Goal: Task Accomplishment & Management: Complete application form

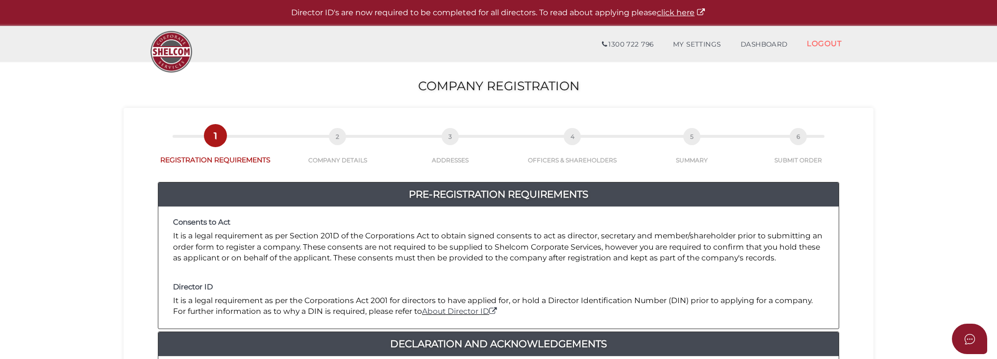
drag, startPoint x: 117, startPoint y: 280, endPoint x: 369, endPoint y: 289, distance: 252.5
click at [117, 280] on section "Company Registration c229d9fe27c15185af6e5707495433d1 1 REGISTRATION REQUIREMEN…" at bounding box center [498, 365] width 997 height 609
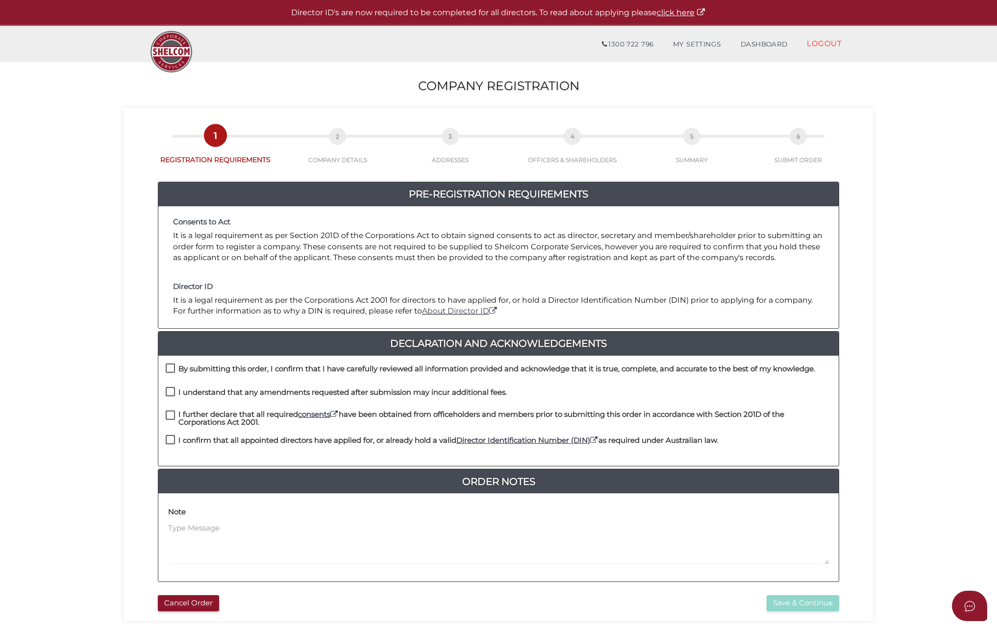
click at [172, 358] on label "By submitting this order, I confirm that I have carefully reviewed all informat…" at bounding box center [490, 371] width 649 height 12
checkbox input "true"
click at [175, 358] on label "I understand that any amendments requested after submission may incur additiona…" at bounding box center [336, 395] width 341 height 12
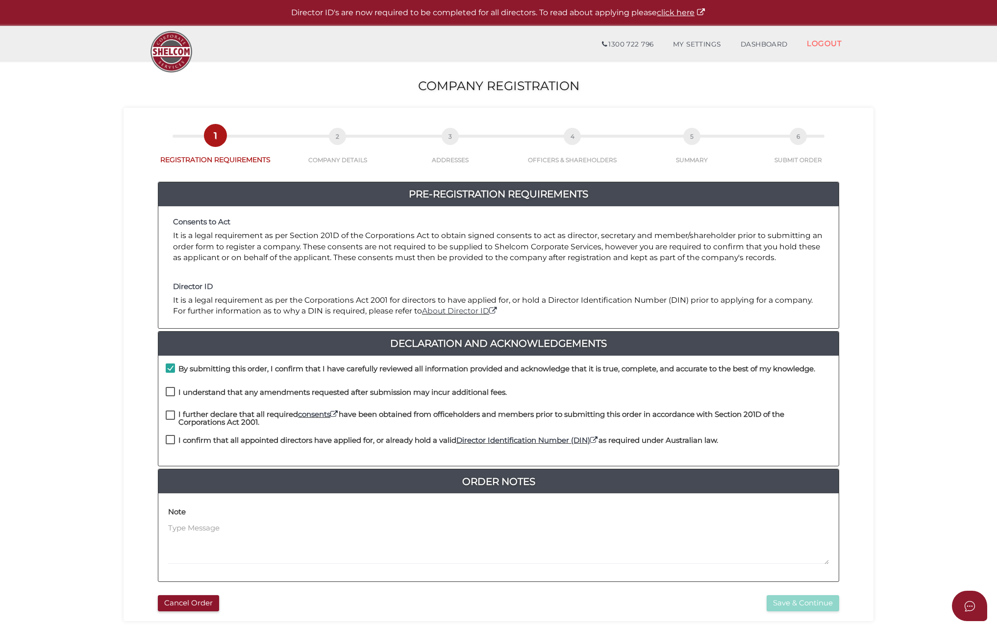
checkbox input "true"
click at [175, 358] on label "I further declare that all required consents have been obtained from officehold…" at bounding box center [498, 417] width 665 height 12
checkbox input "true"
click at [167, 358] on label "I confirm that all appointed directors have applied for, or already hold a vali…" at bounding box center [442, 443] width 552 height 12
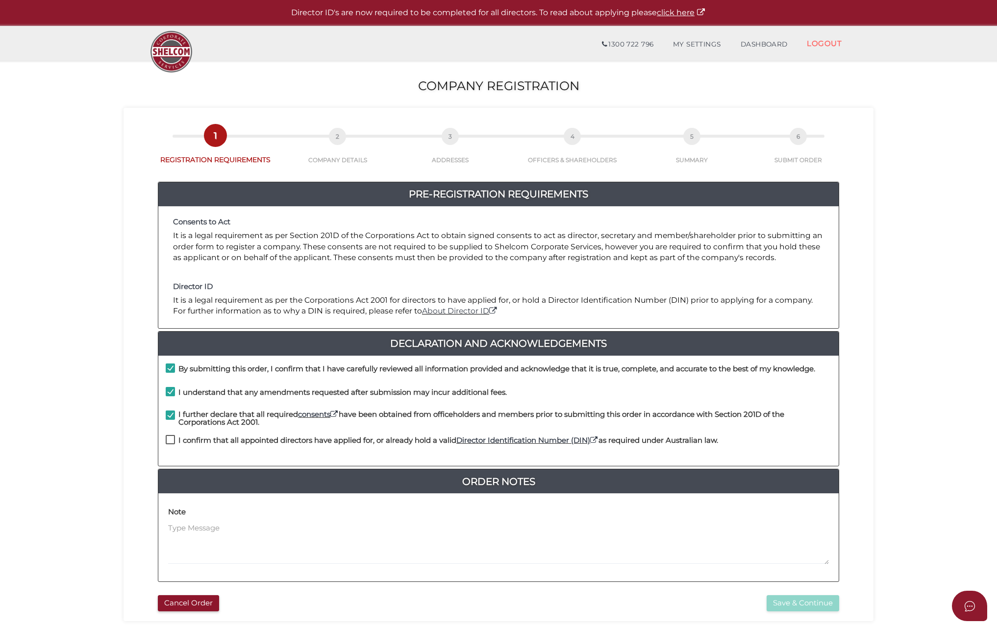
checkbox input "true"
click at [813, 358] on button "Save & Continue" at bounding box center [802, 603] width 73 height 16
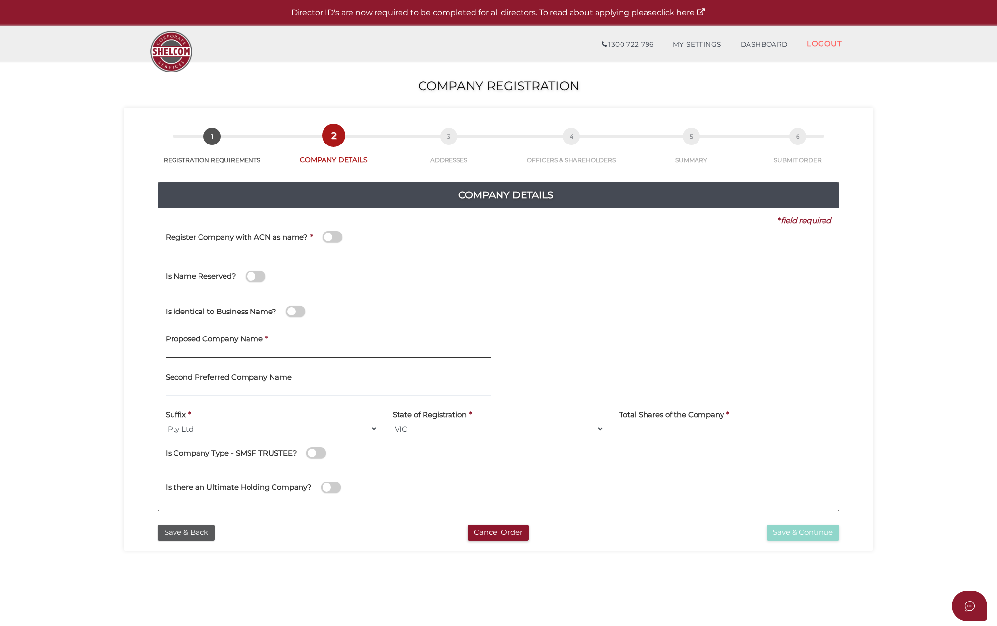
click at [236, 354] on input "text" at bounding box center [328, 352] width 325 height 11
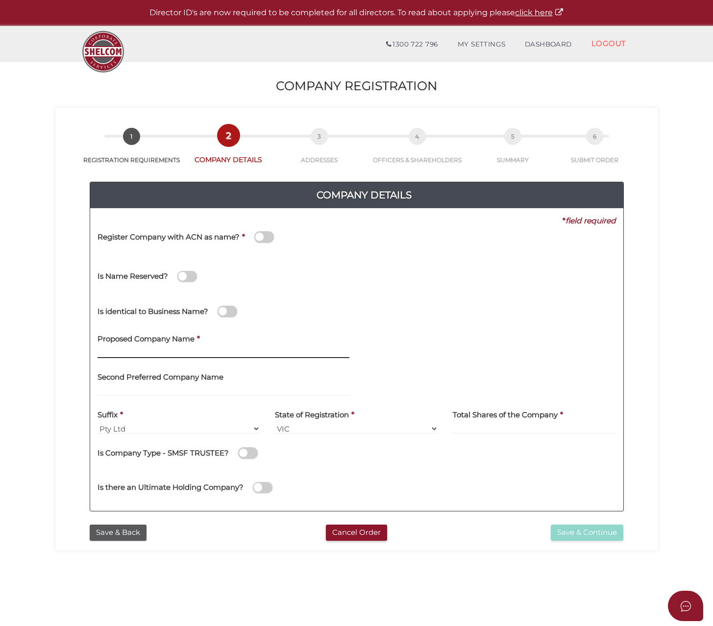
click at [186, 349] on input "text" at bounding box center [224, 352] width 252 height 11
paste input "Friesian TRH Pty Ltd"
click at [282, 343] on div "Proposed Company Name * Friesian TRH Pty Ltd Please remove Suffix Elements from…" at bounding box center [224, 343] width 252 height 31
drag, startPoint x: 247, startPoint y: 344, endPoint x: 237, endPoint y: 348, distance: 11.2
click at [245, 344] on div "Proposed Company Name * Friesian TRH Pty Ltd Please remove Suffix Elements from…" at bounding box center [224, 343] width 252 height 31
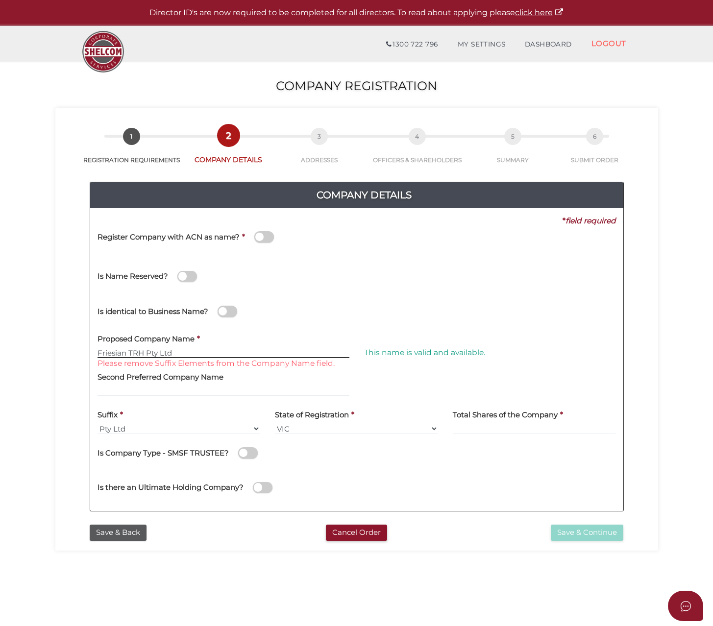
click at [222, 351] on input "Friesian TRH Pty Ltd" at bounding box center [224, 352] width 252 height 11
drag, startPoint x: 158, startPoint y: 350, endPoint x: 333, endPoint y: 334, distance: 175.2
click at [298, 340] on div "Proposed Company Name * Friesian TRH Pty Ltd Please remove Suffix Elements from…" at bounding box center [224, 343] width 252 height 31
type input "Friesian TRH"
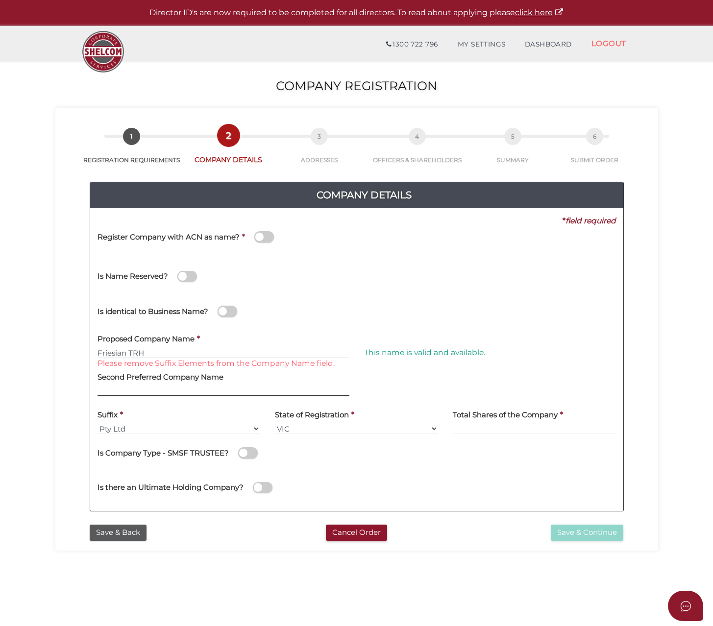
click at [246, 392] on input "text" at bounding box center [224, 391] width 252 height 11
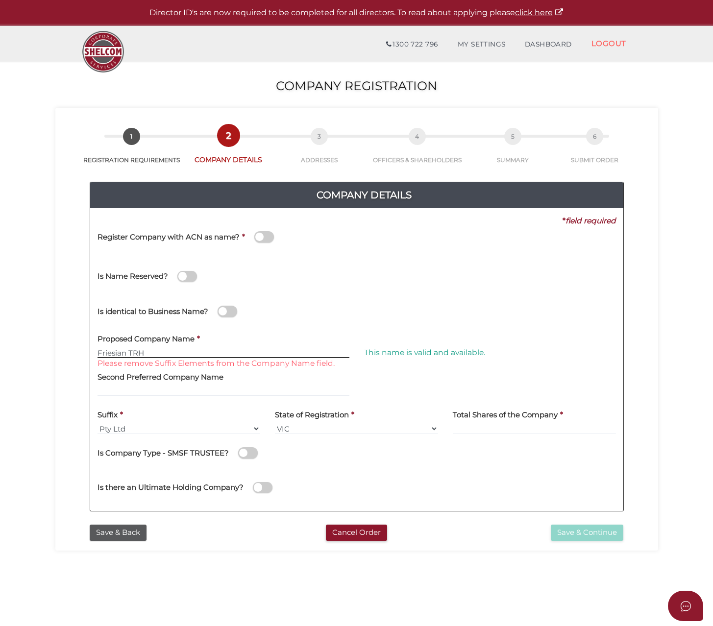
click at [162, 347] on div "Proposed Company Name * Friesian TRH Please remove Suffix Elements from the Com…" at bounding box center [224, 343] width 252 height 31
click at [491, 425] on input at bounding box center [534, 428] width 163 height 11
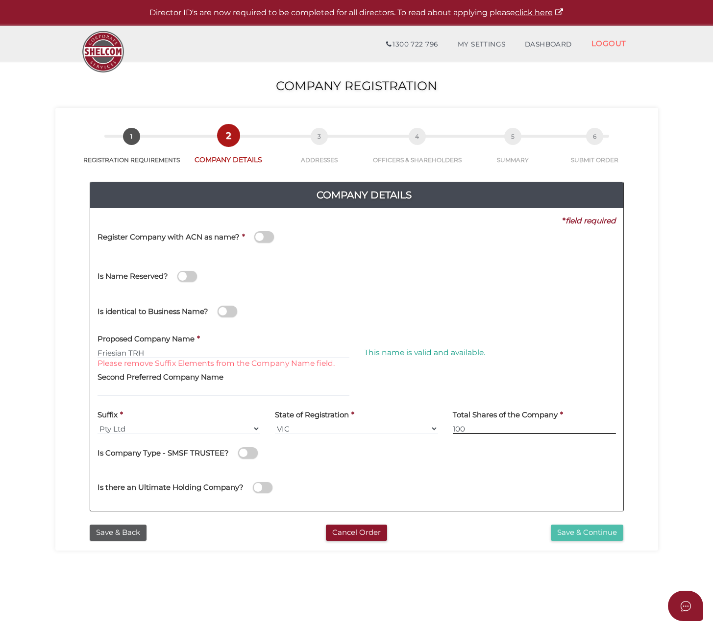
type input "100"
click at [586, 530] on button "Save & Continue" at bounding box center [587, 533] width 73 height 16
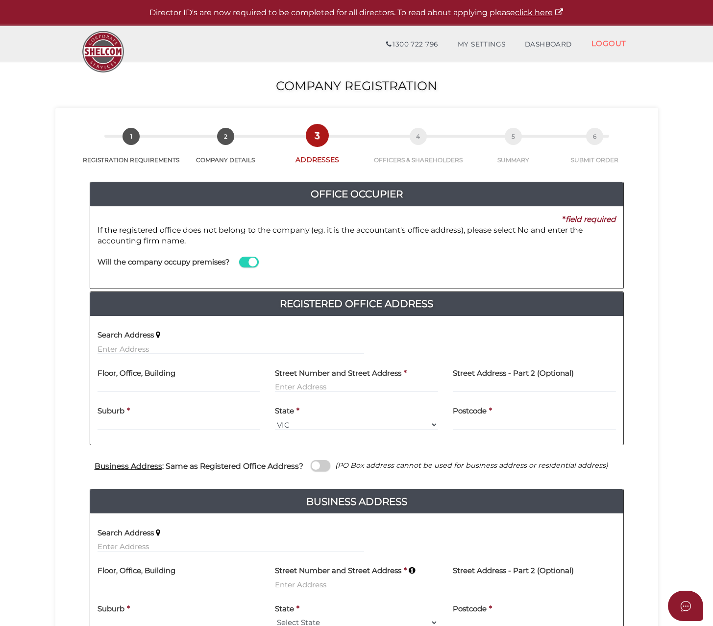
click at [163, 348] on div "Search Address" at bounding box center [231, 339] width 267 height 31
click at [165, 349] on input "text" at bounding box center [231, 348] width 267 height 11
paste input "4 Friesian Ave, Traralgon VIC 3844"
type input "4 Friesian Ave, Traralgon VIC 3844, Australia"
type input "4 Friesian Avenue"
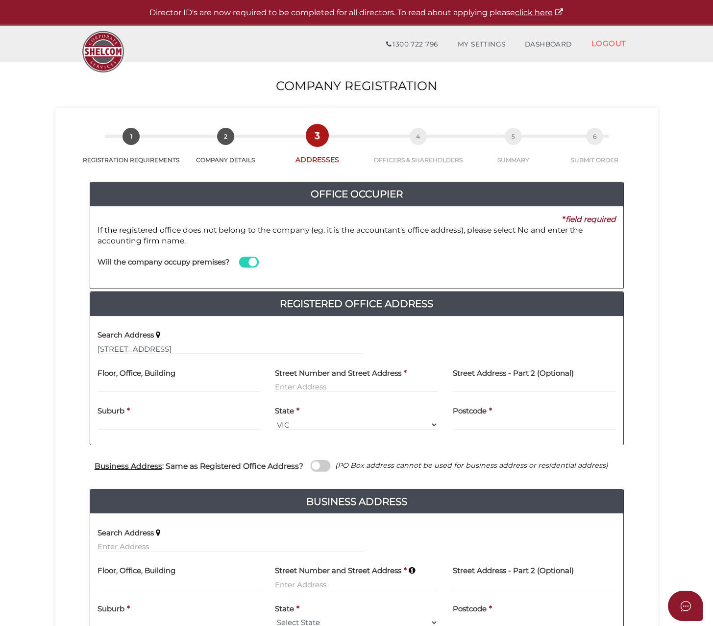
type input "Traralgon"
select select "VIC"
type input "3844"
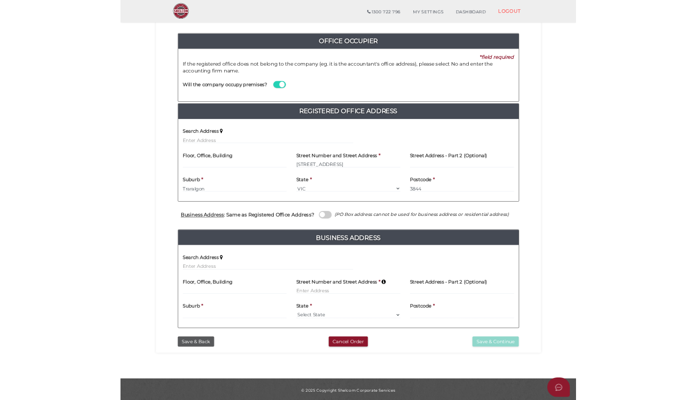
scroll to position [99, 0]
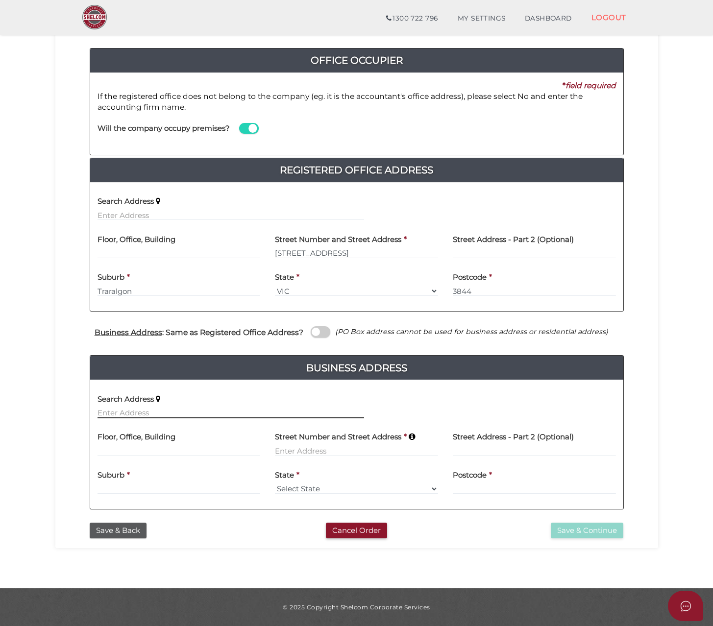
click at [202, 410] on input "text" at bounding box center [231, 413] width 267 height 11
paste input "4 Friesian Ave, Traralgon VIC 3844"
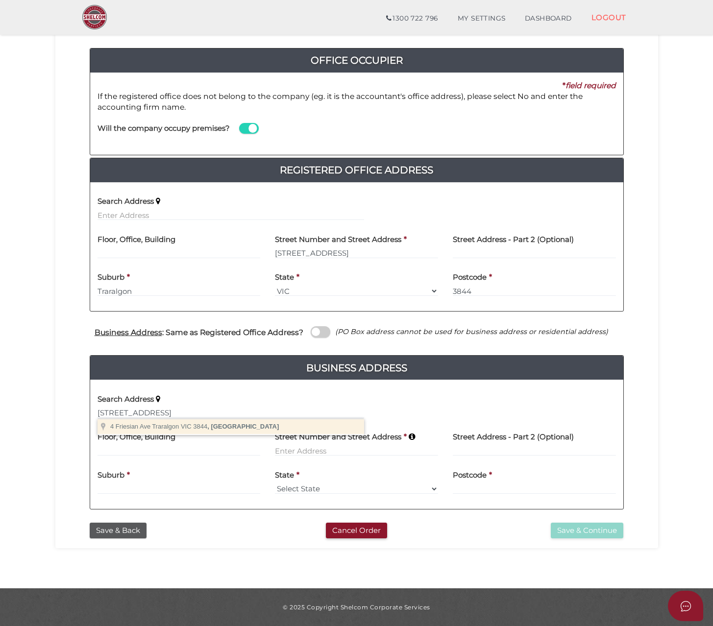
type input "4 Friesian Ave, Traralgon VIC 3844, Australia"
type input "4 Friesian Avenue"
type input "Traralgon"
select select "VIC"
type input "3844"
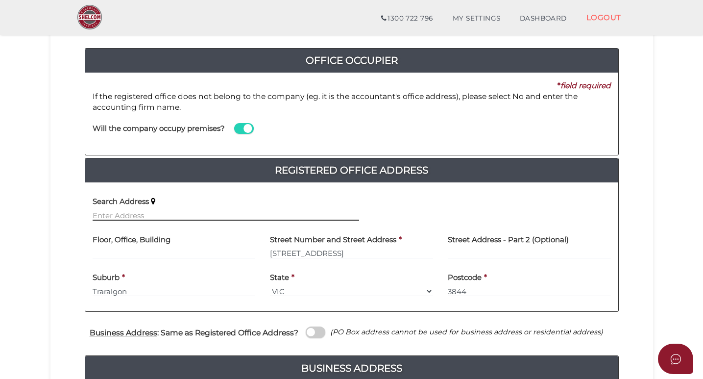
click at [194, 215] on input "text" at bounding box center [226, 215] width 267 height 11
paste input "LEVEL 1, 1 JOSEPH AVENUE , MOORABBIN AIRPORT VIC 3194"
click at [322, 214] on input "LEVEL 1, 1 JOSEPH AVENUE , MOORABBIN AIRPORT VIC 3194" at bounding box center [226, 215] width 267 height 11
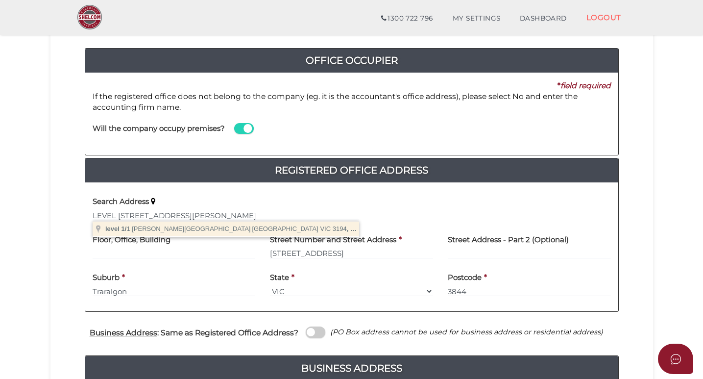
type input "level 1/1 Joseph Avenue, Moorabbin Airport VIC 3194, Australia"
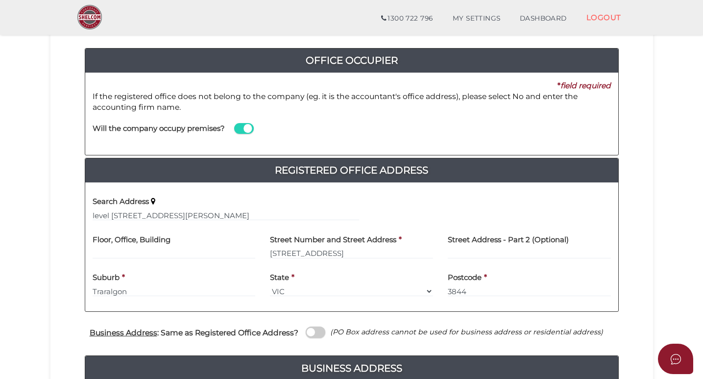
type input "level 1"
type input "1 Joseph Avenue"
type input "Moorabbin Airport"
select select "VIC"
type input "3194"
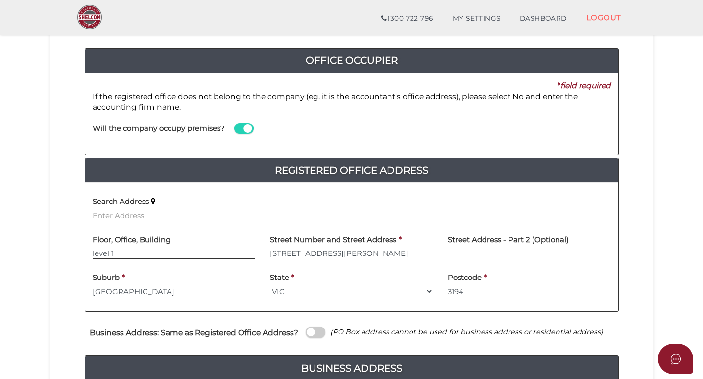
click at [154, 255] on input "level 1" at bounding box center [174, 253] width 163 height 11
type input "Level 1"
click at [239, 126] on span at bounding box center [244, 128] width 20 height 11
click at [0, 0] on input "checkbox" at bounding box center [0, 0] width 0 height 0
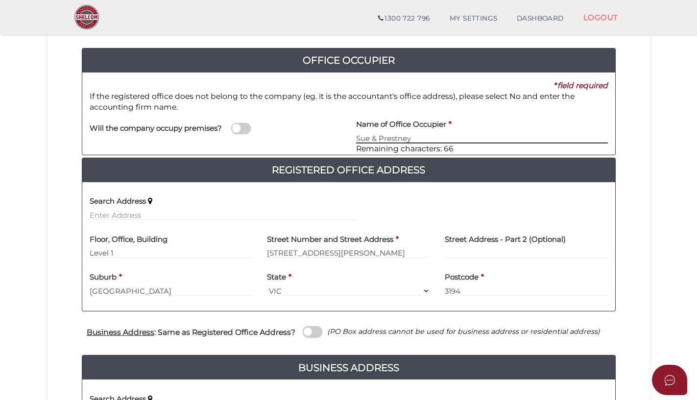
click at [379, 138] on input "Sue & Prestney" at bounding box center [482, 138] width 252 height 11
type input "Sue Prestney & Associates Pty Ltd"
click at [429, 330] on icon "(PO Box address cannot be used for business address or residential address)" at bounding box center [463, 331] width 273 height 9
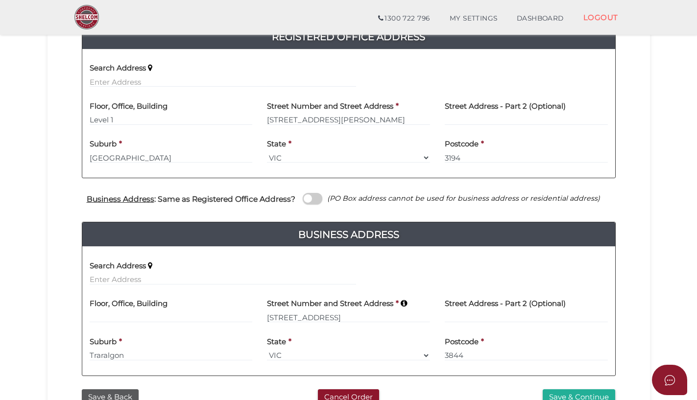
scroll to position [246, 0]
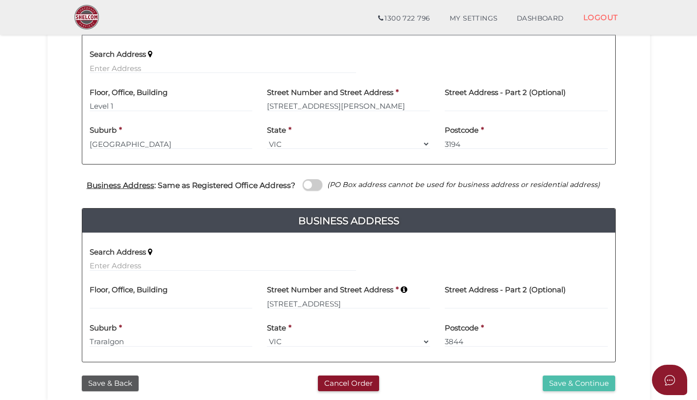
click at [551, 389] on button "Save & Continue" at bounding box center [579, 384] width 73 height 16
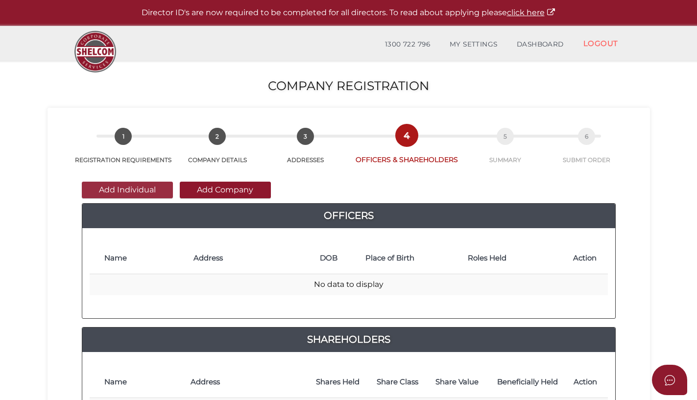
click at [156, 190] on button "Add Individual" at bounding box center [127, 190] width 91 height 17
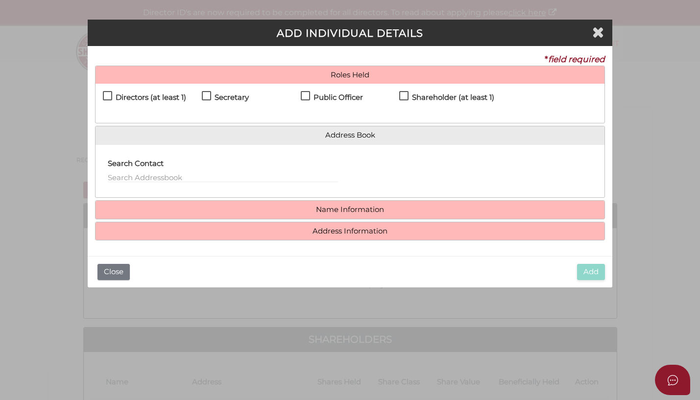
click at [104, 94] on label "Directors (at least 1)" at bounding box center [144, 100] width 83 height 12
checkbox input "true"
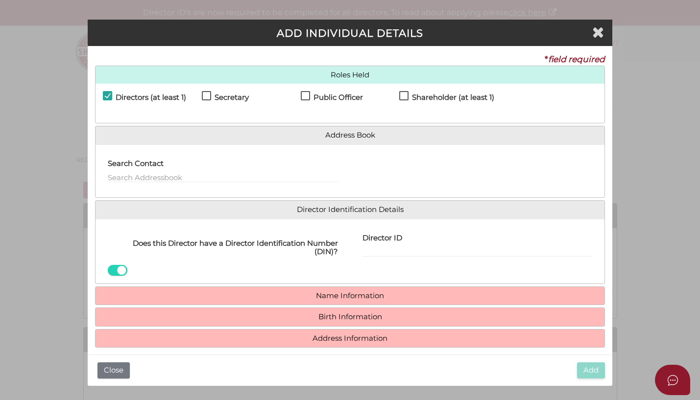
click at [206, 94] on label "Secretary" at bounding box center [225, 100] width 47 height 12
checkbox input "true"
click at [402, 98] on label "Shareholder (at least 1)" at bounding box center [446, 100] width 95 height 12
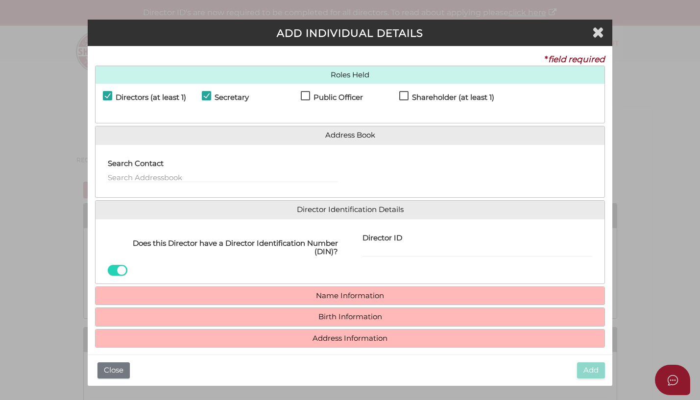
checkbox input "true"
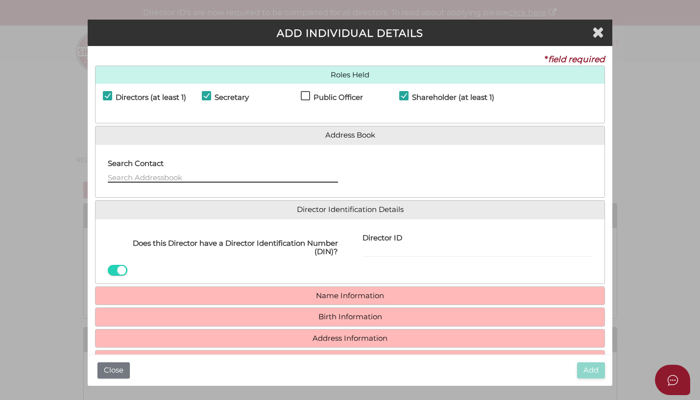
click at [189, 177] on input "text" at bounding box center [223, 177] width 230 height 11
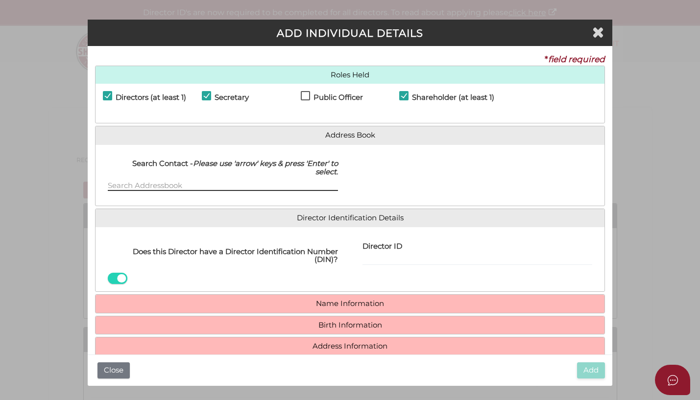
paste input "20 Falconer Street, Glen Waverley VIC 3150"
type input "20 Falconer Street, Glen Waverley VIC 3150"
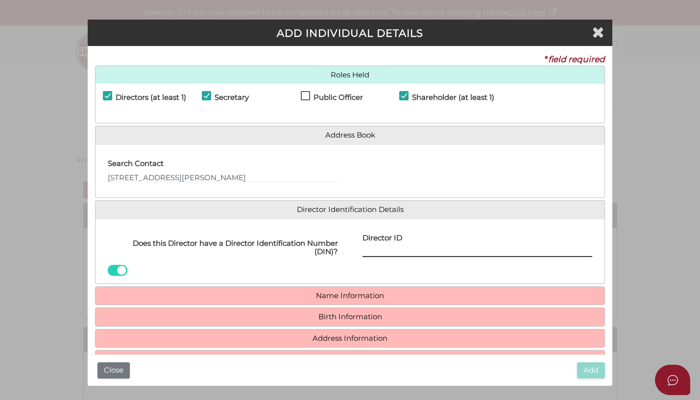
click at [401, 246] on input "Director ID" at bounding box center [478, 251] width 230 height 11
paste input "036 84122 86149"
type input "036 84122 86149"
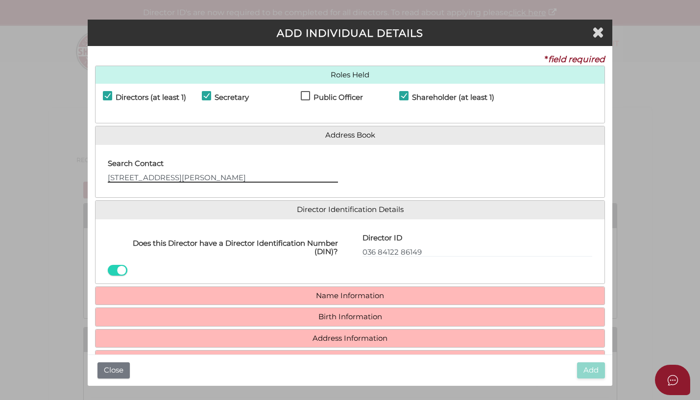
click at [283, 177] on input "20 Falconer Street, Glen Waverley VIC 3150" at bounding box center [223, 177] width 230 height 11
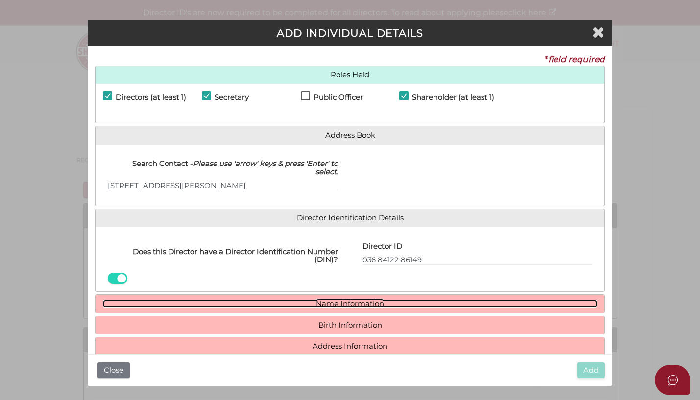
click at [312, 300] on h4 "Name Information" at bounding box center [351, 304] width 510 height 18
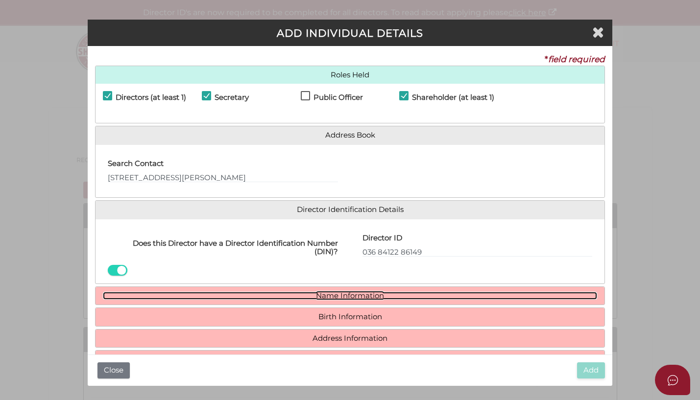
click at [357, 292] on link "Name Information" at bounding box center [350, 296] width 495 height 8
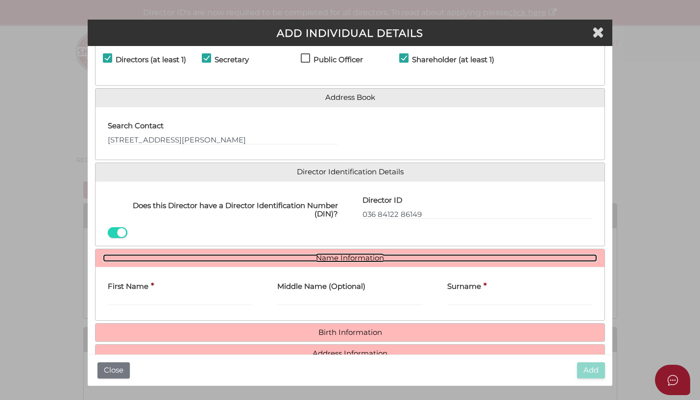
scroll to position [83, 0]
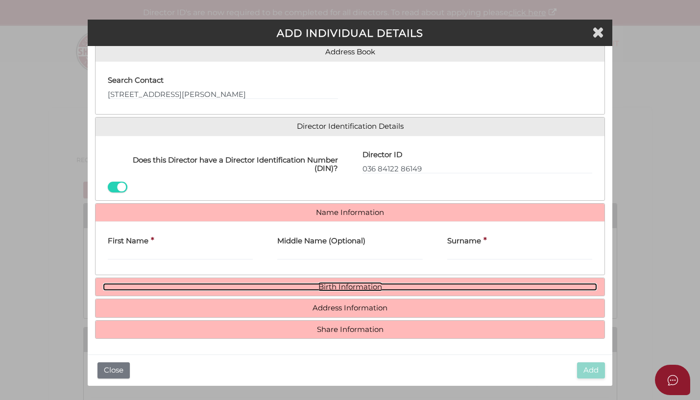
click at [340, 289] on link "Birth Information" at bounding box center [350, 287] width 495 height 8
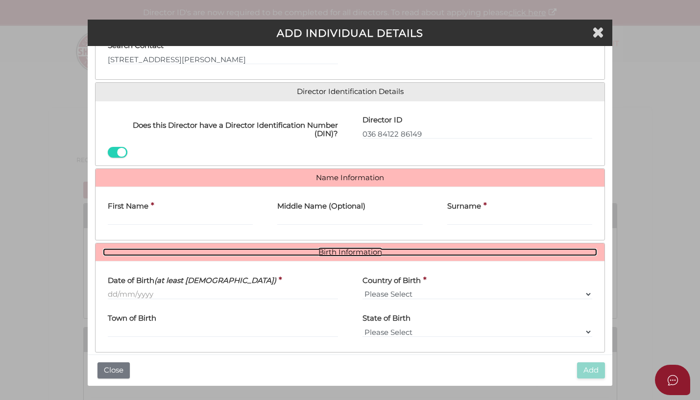
scroll to position [174, 0]
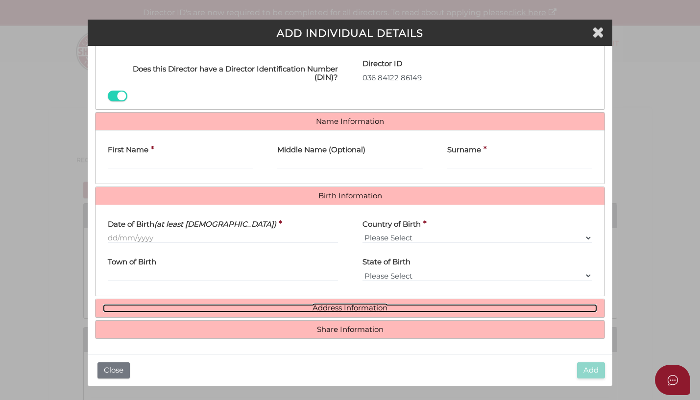
click at [348, 304] on link "Address Information" at bounding box center [350, 308] width 495 height 8
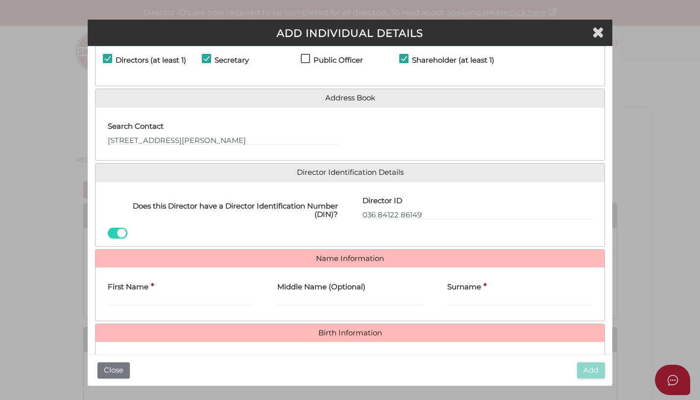
scroll to position [0, 0]
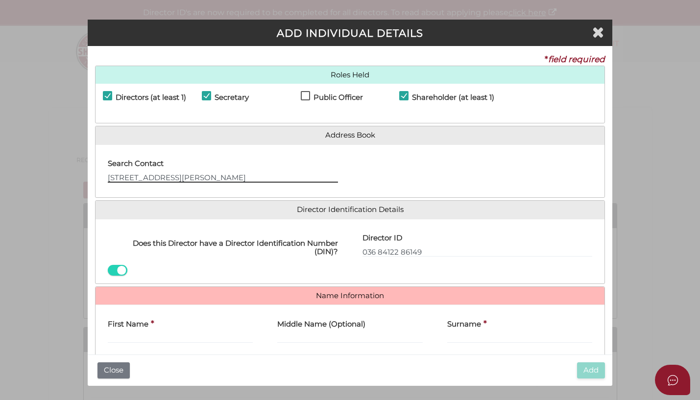
drag, startPoint x: 274, startPoint y: 179, endPoint x: 107, endPoint y: 186, distance: 167.2
click at [107, 186] on div "Search Contact 20 Falconer Street, Glen Waverley VIC 3150" at bounding box center [223, 171] width 255 height 38
drag, startPoint x: 200, startPoint y: 170, endPoint x: 204, endPoint y: 174, distance: 6.2
click at [199, 171] on div "Search Contact" at bounding box center [223, 167] width 230 height 31
click at [304, 97] on label "Public Officer" at bounding box center [332, 100] width 62 height 12
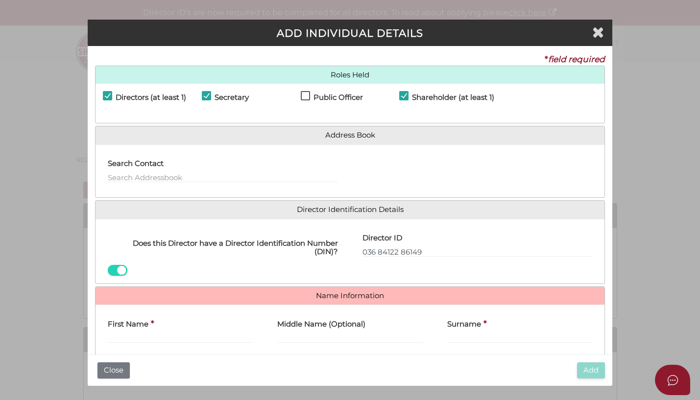
checkbox input "true"
click at [180, 179] on input "text" at bounding box center [223, 177] width 230 height 11
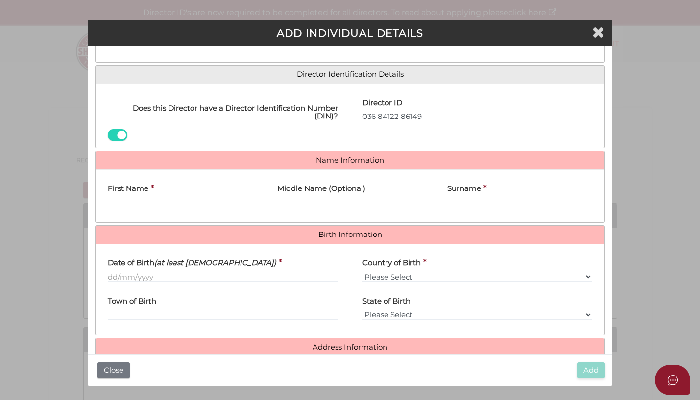
scroll to position [147, 0]
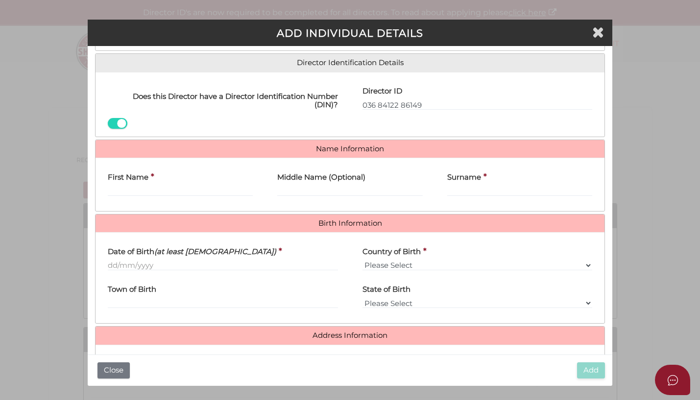
drag, startPoint x: 184, startPoint y: 198, endPoint x: 184, endPoint y: 191, distance: 7.3
click at [184, 198] on div "First Name *" at bounding box center [181, 185] width 170 height 38
click at [184, 186] on input "First Name" at bounding box center [181, 191] width 146 height 11
paste input "Samirali Sultanali M"
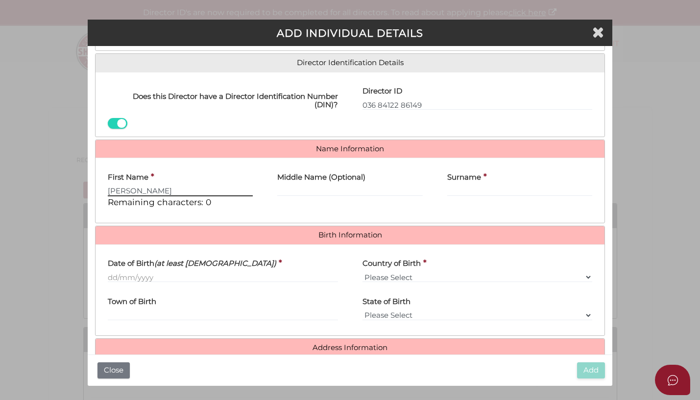
click at [209, 189] on input "Samirali Sultanali M" at bounding box center [181, 191] width 146 height 11
paste input "MOMIN"
click at [149, 193] on input "MOMIN" at bounding box center [181, 191] width 146 height 11
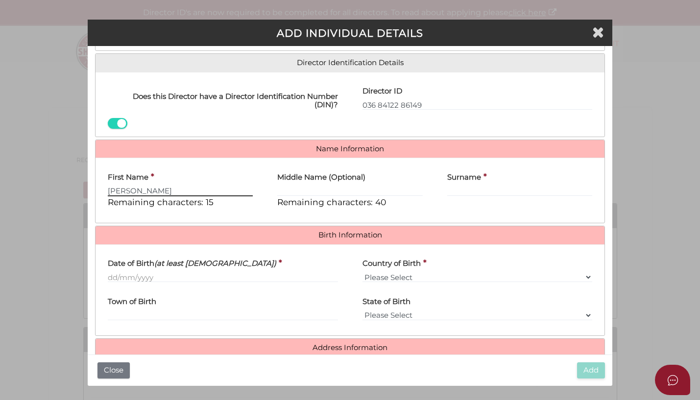
click at [149, 193] on input "MOMIN" at bounding box center [181, 191] width 146 height 11
paste input "SAMIRALI SULTANALI"
type input "SAMIRALI SULTANALI"
click at [455, 192] on input "Surname" at bounding box center [520, 191] width 146 height 11
paste input "MOMIN"
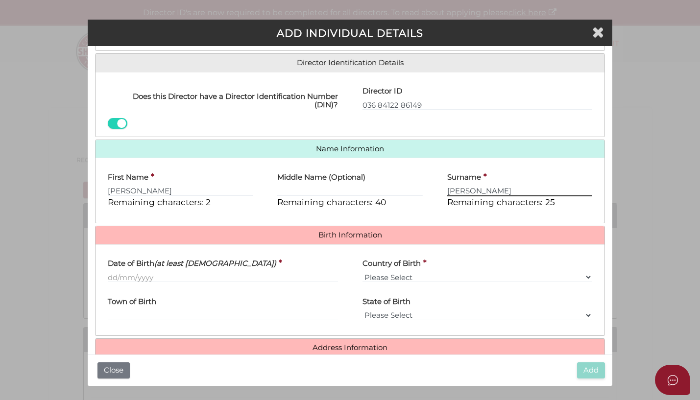
type input "MOMIN"
click at [220, 285] on div "Date of Birth (at least 18 years old) *" at bounding box center [223, 271] width 255 height 38
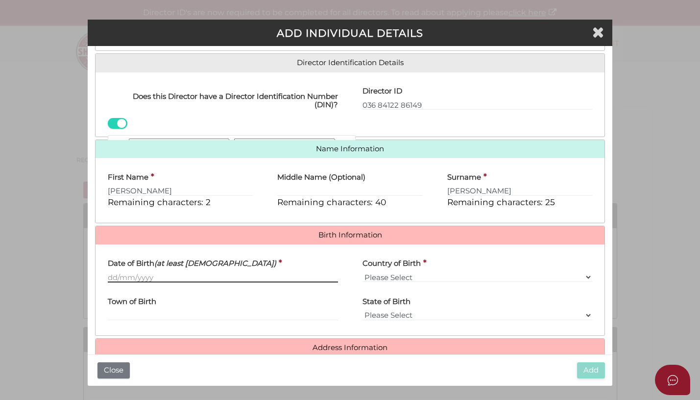
click at [114, 278] on input "Date of Birth (at least 18 years old)" at bounding box center [223, 277] width 230 height 11
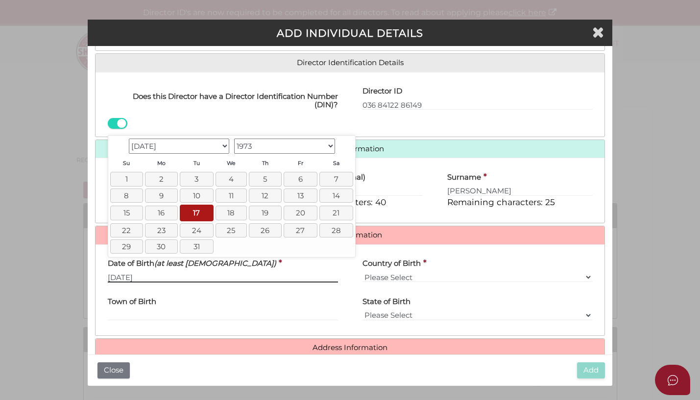
type input "[DATE]"
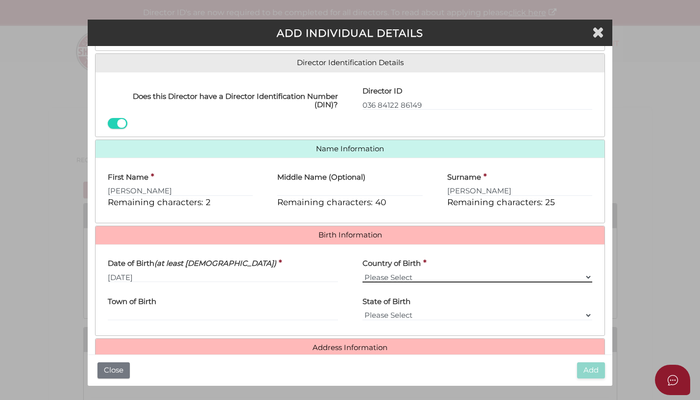
click at [408, 277] on select "Please Select v Australia Afghanistan Albania Algeria American Samoa Andorra An…" at bounding box center [478, 277] width 230 height 11
select select "[GEOGRAPHIC_DATA]"
click at [363, 272] on select "Please Select v Australia Afghanistan Albania Algeria American Samoa Andorra An…" at bounding box center [478, 277] width 230 height 11
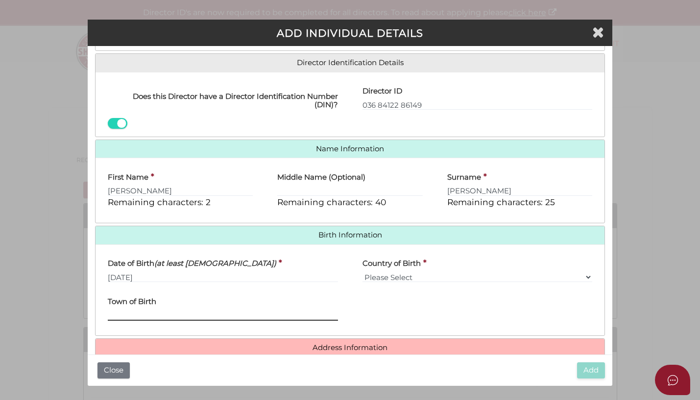
click at [165, 315] on input "Town of Birth" at bounding box center [223, 315] width 230 height 11
click at [164, 315] on input "Town of Birth" at bounding box center [223, 315] width 230 height 11
paste input "Mumbai"
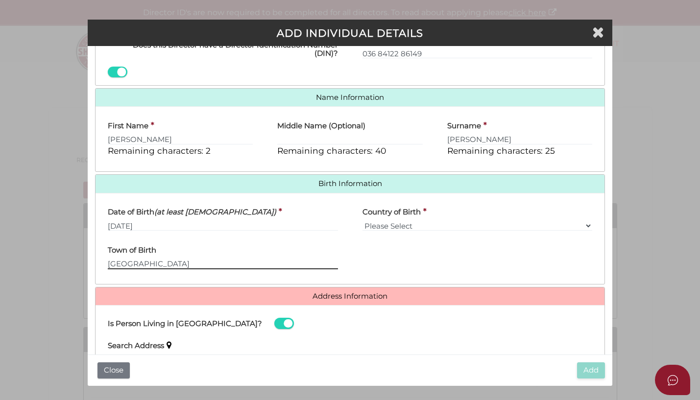
scroll to position [294, 0]
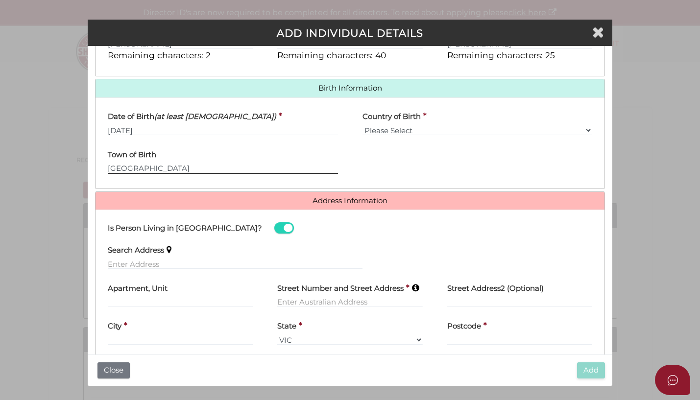
type input "Mumbai"
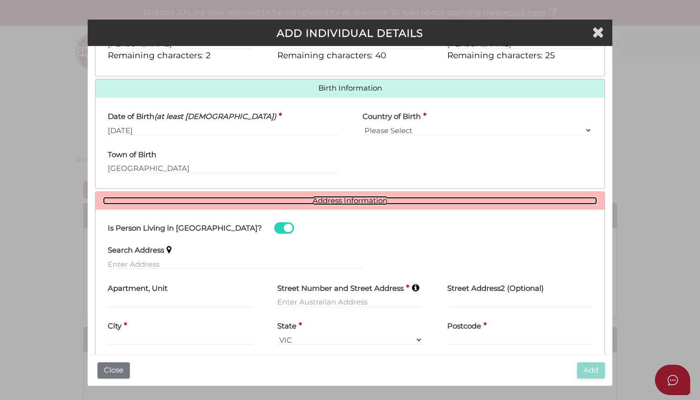
click at [333, 200] on link "Address Information" at bounding box center [350, 201] width 495 height 8
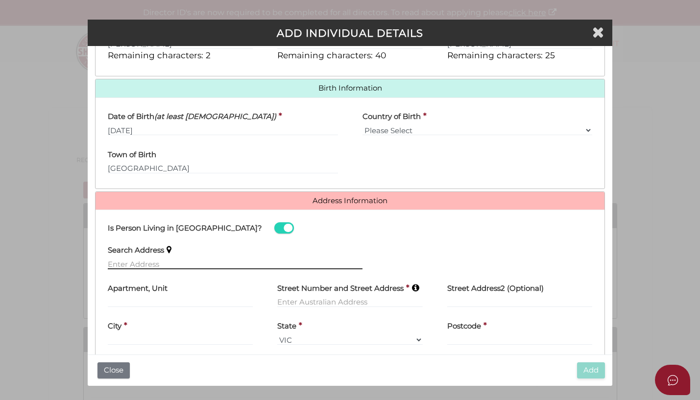
click at [145, 265] on input "text" at bounding box center [235, 264] width 255 height 11
paste input "20 Falconer Street, Glen Waverley VIC 3150"
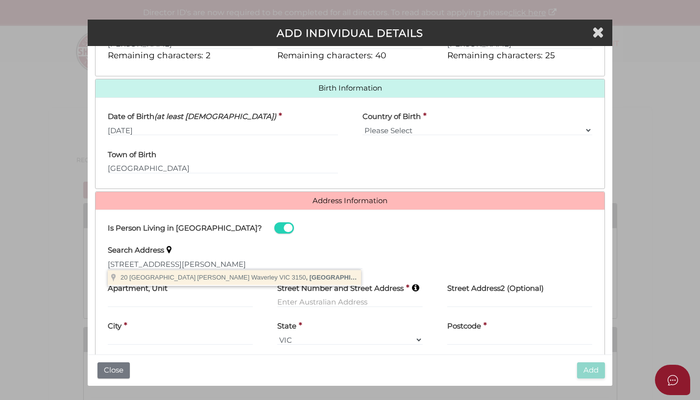
type input "20 Falconer Street, Glen Waverley VIC 3150, Australia"
type input "20 Falconer Street"
type input "Glen Waverley"
select select "VIC"
type input "3150"
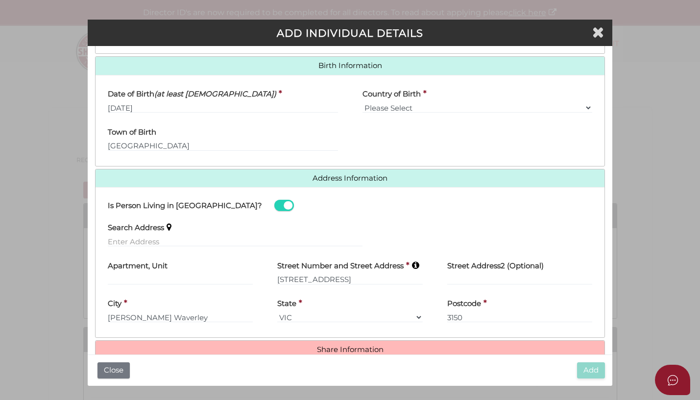
scroll to position [337, 0]
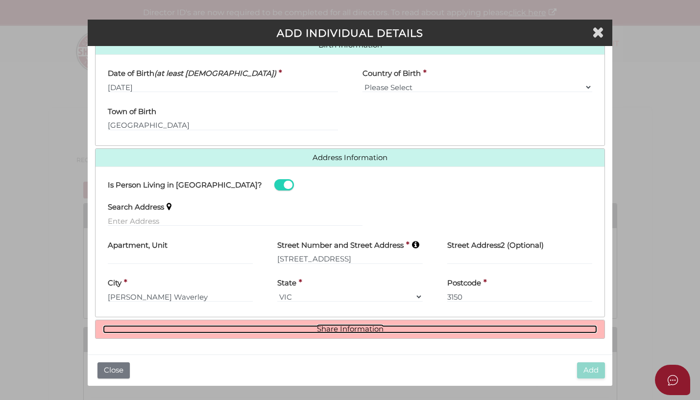
click at [257, 328] on link "Share Information" at bounding box center [350, 329] width 495 height 8
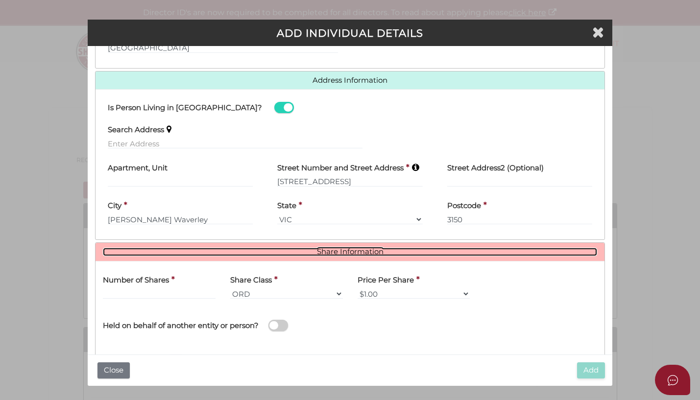
scroll to position [435, 0]
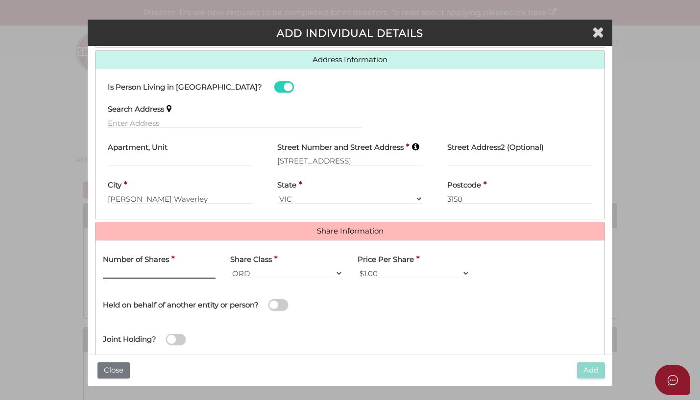
click at [151, 273] on input "text" at bounding box center [159, 273] width 113 height 11
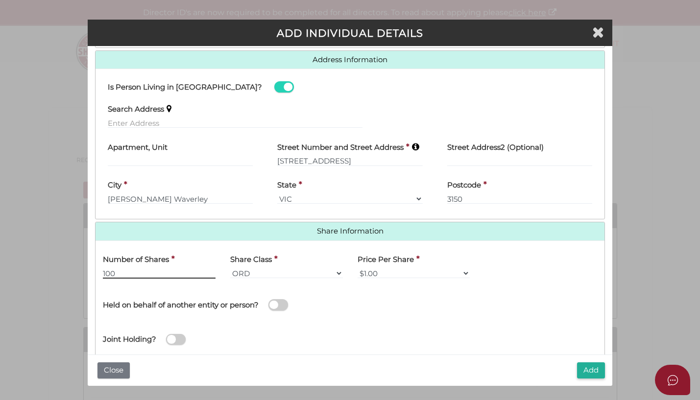
type input "100"
click at [392, 322] on div "Joint Holding?" at bounding box center [351, 337] width 510 height 32
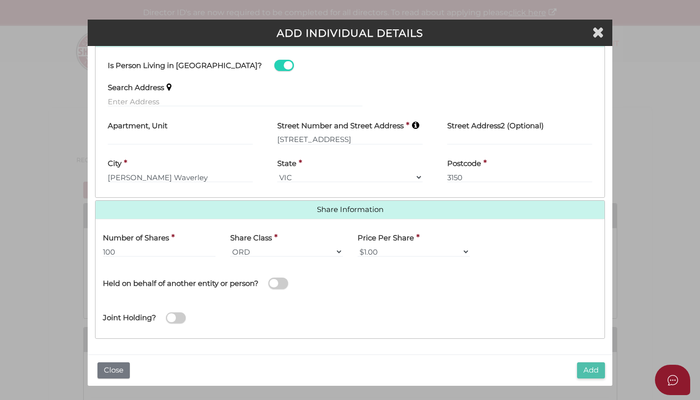
click at [594, 371] on button "Add" at bounding box center [591, 371] width 28 height 16
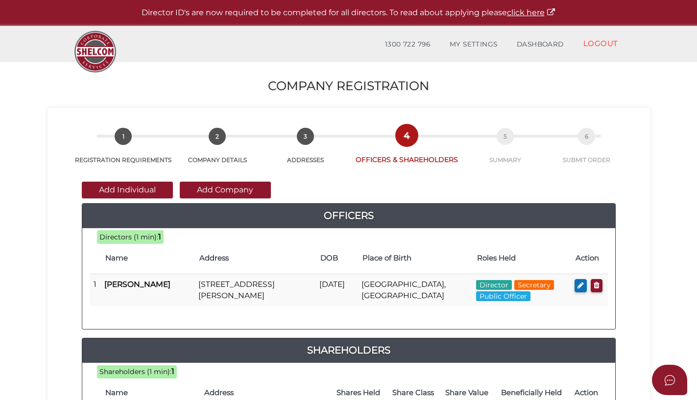
click at [339, 326] on div "100 8ba2de6611e3a91b75ecbfcef8712c1c c229d9fe27c15185af6e5707495433d1 0f6e52f5f…" at bounding box center [348, 278] width 533 height 101
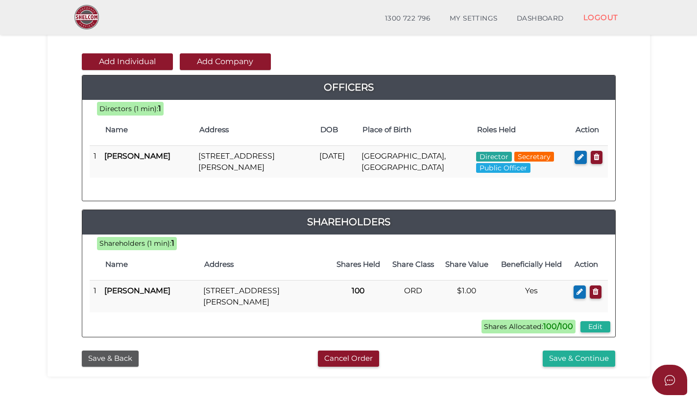
scroll to position [98, 0]
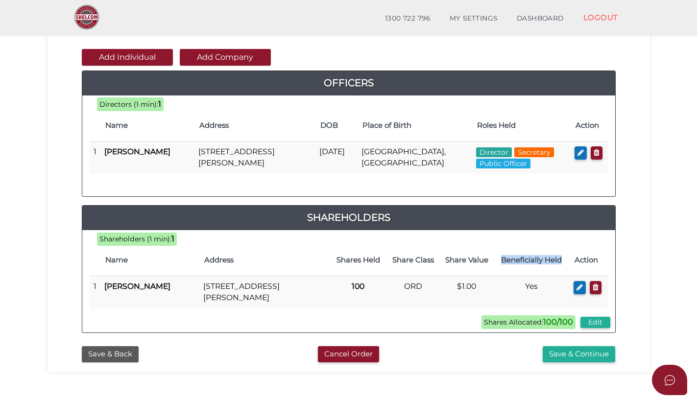
drag, startPoint x: 497, startPoint y: 259, endPoint x: 558, endPoint y: 263, distance: 60.9
click at [558, 263] on h4 "Beneficially Held" at bounding box center [532, 260] width 66 height 8
copy h4 "Beneficially Held"
click at [448, 206] on div "Shareholders" at bounding box center [348, 218] width 533 height 24
click at [572, 357] on button "Save & Continue" at bounding box center [579, 354] width 73 height 16
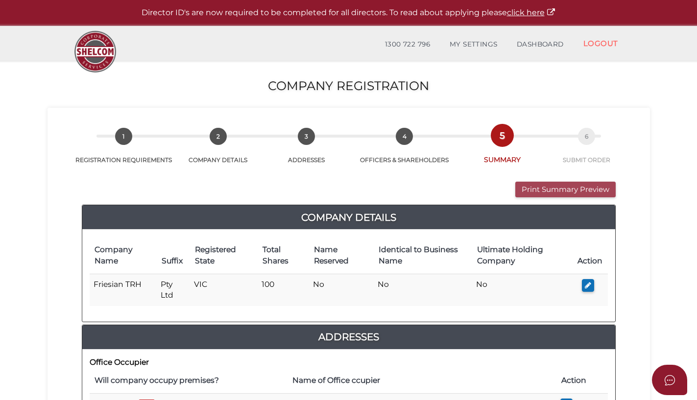
click at [550, 191] on button "Print Summary Preview" at bounding box center [565, 190] width 100 height 16
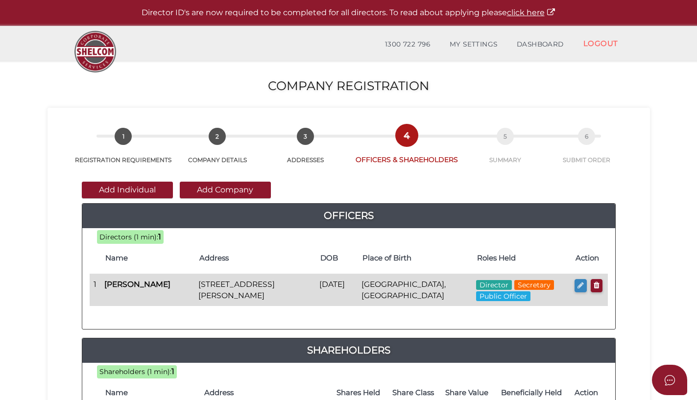
click at [582, 287] on icon "button" at bounding box center [581, 285] width 6 height 7
checkbox input "true"
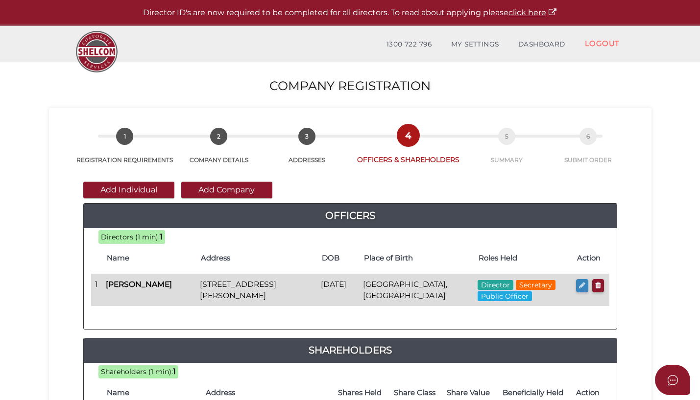
type input "NaN"
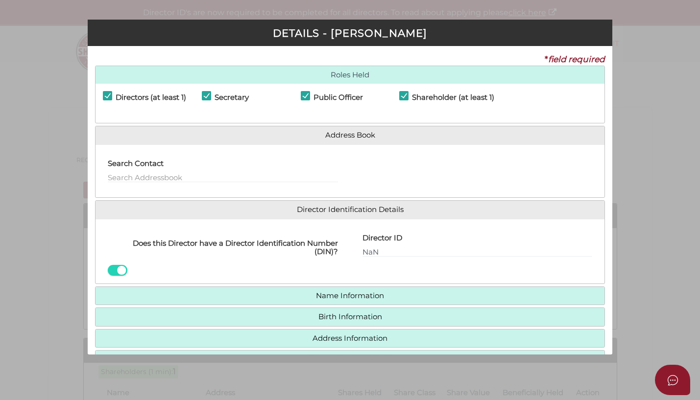
click at [204, 96] on label "Secretary" at bounding box center [225, 100] width 47 height 12
checkbox input "false"
click at [303, 98] on label "Public Officer" at bounding box center [332, 100] width 62 height 12
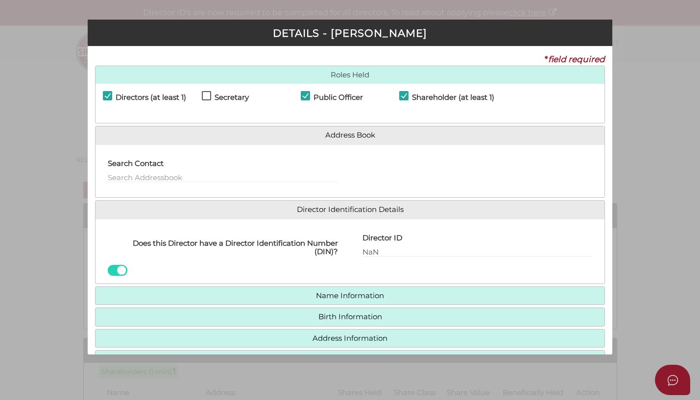
checkbox input "false"
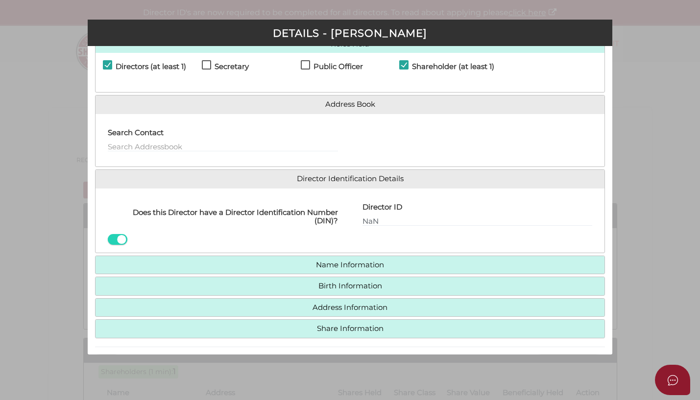
scroll to position [61, 0]
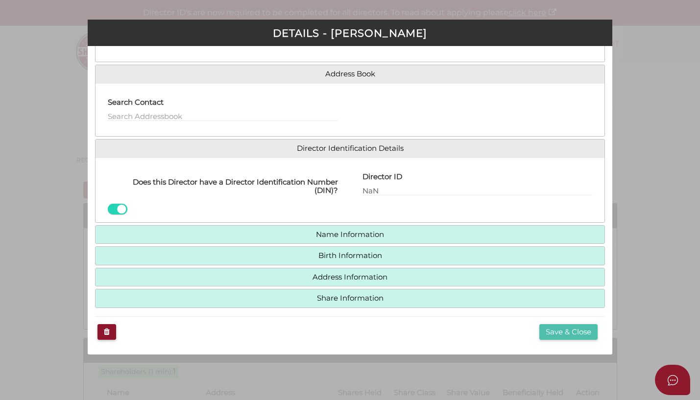
click at [571, 332] on button "Save & Close" at bounding box center [568, 332] width 58 height 16
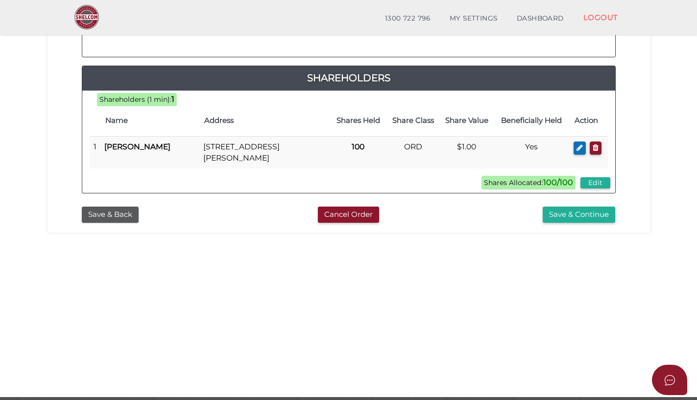
scroll to position [272, 0]
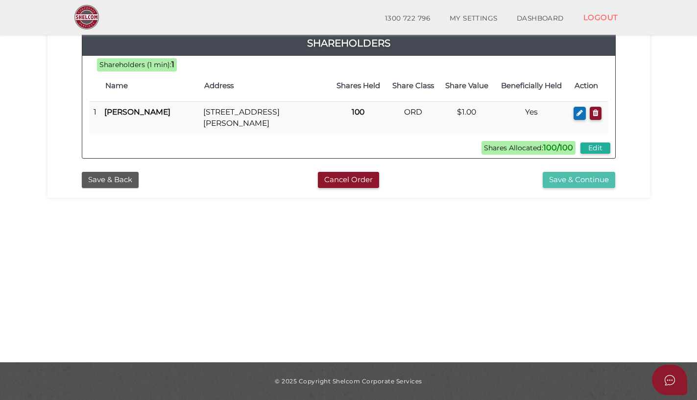
click at [565, 179] on button "Save & Continue" at bounding box center [579, 180] width 73 height 16
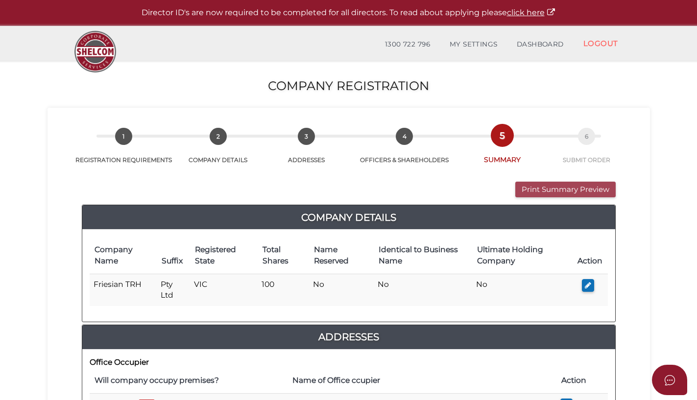
click at [537, 190] on button "Print Summary Preview" at bounding box center [565, 190] width 100 height 16
